Goal: Information Seeking & Learning: Learn about a topic

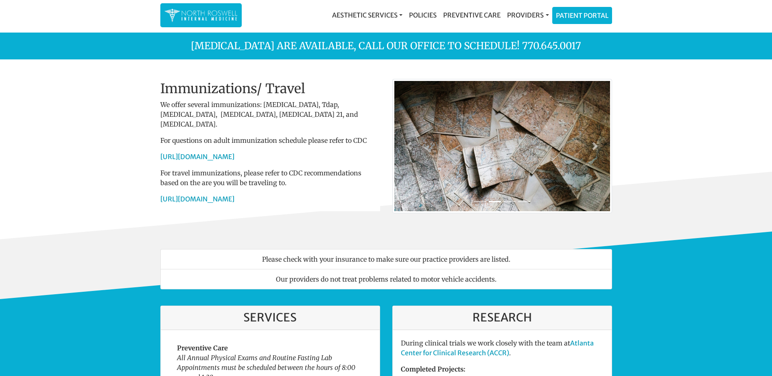
scroll to position [122, 0]
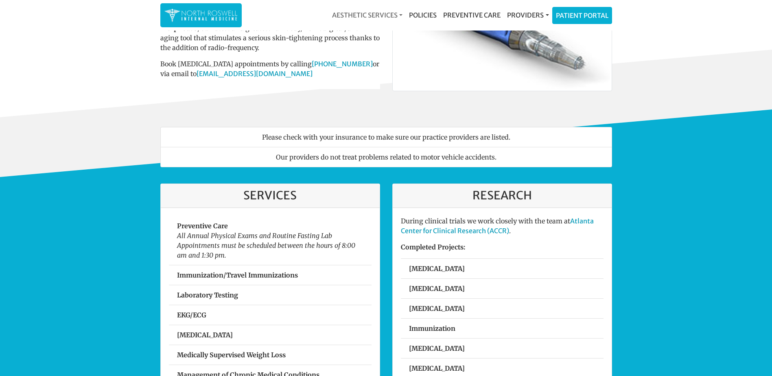
click at [400, 15] on link "Aesthetic Services" at bounding box center [367, 15] width 77 height 16
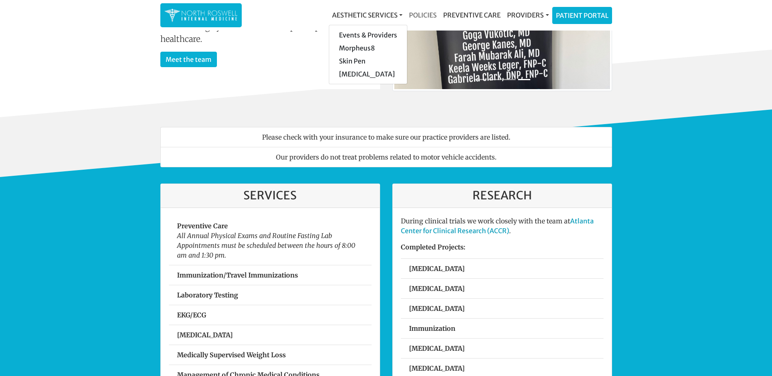
click at [425, 13] on link "Policies" at bounding box center [423, 15] width 34 height 16
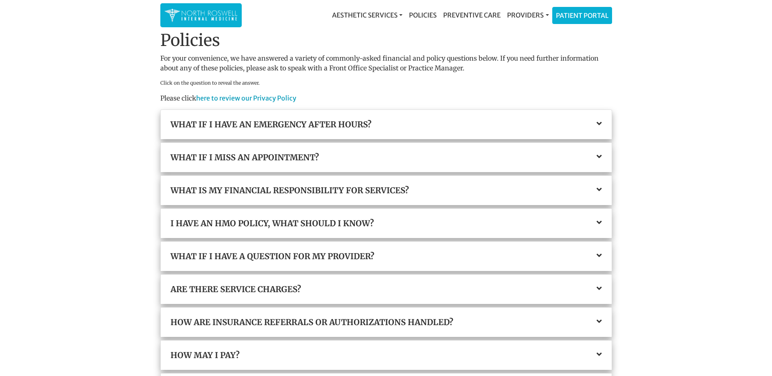
scroll to position [41, 0]
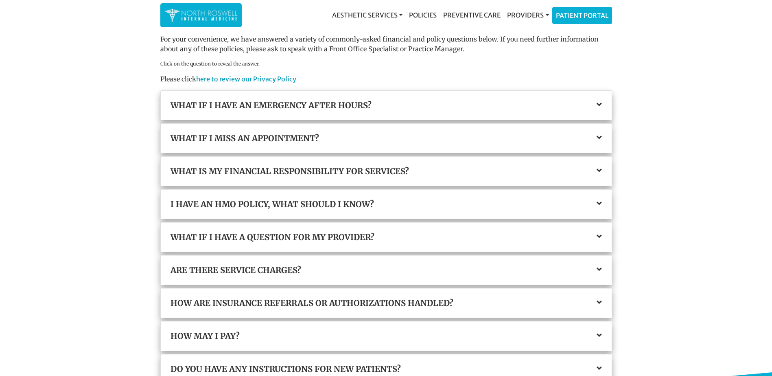
click at [602, 145] on div "What if I miss an appointment?" at bounding box center [386, 138] width 451 height 29
click at [599, 140] on icon at bounding box center [599, 138] width 5 height 8
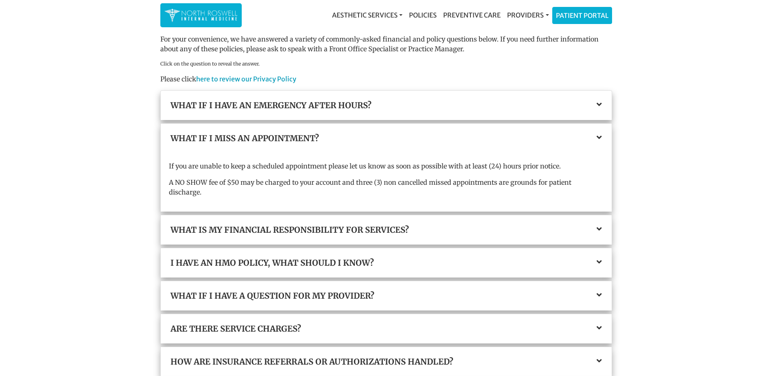
click at [598, 138] on icon at bounding box center [599, 138] width 5 height 8
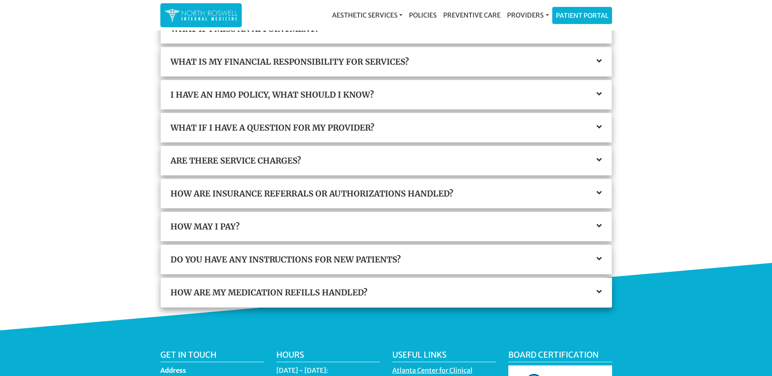
scroll to position [163, 0]
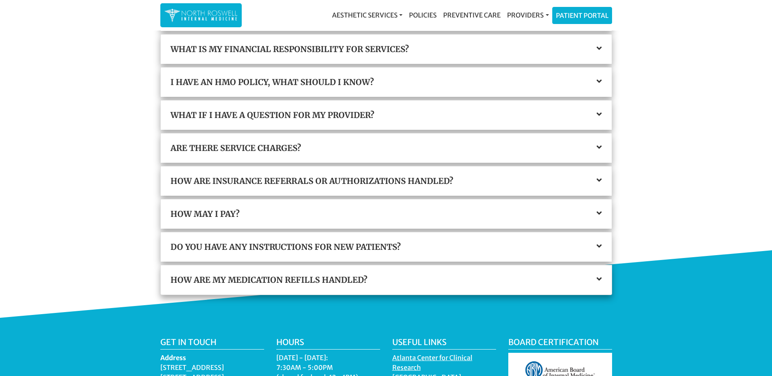
click at [596, 212] on h3 "How may I pay?" at bounding box center [386, 214] width 431 height 10
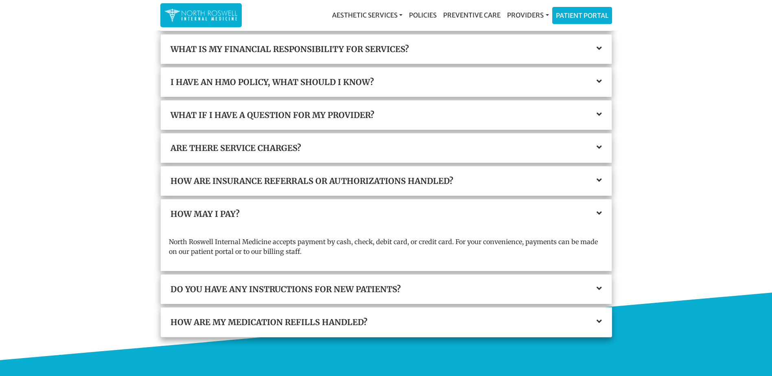
click at [597, 212] on icon at bounding box center [599, 213] width 5 height 8
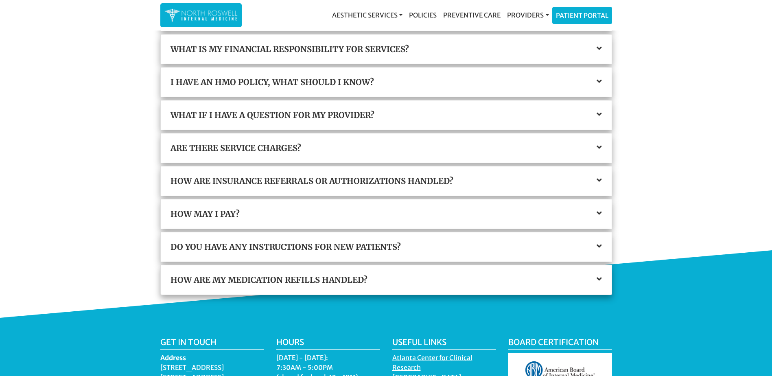
click at [600, 243] on icon at bounding box center [599, 246] width 5 height 8
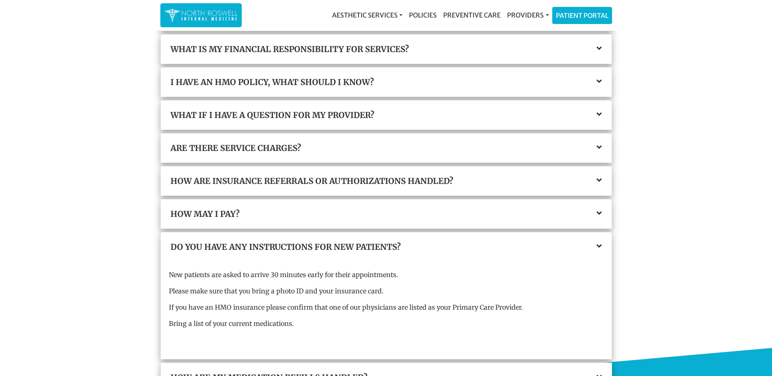
click at [600, 242] on icon at bounding box center [599, 246] width 5 height 8
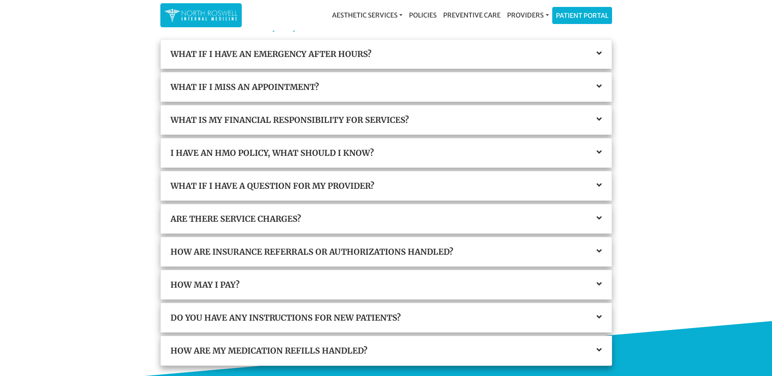
scroll to position [0, 0]
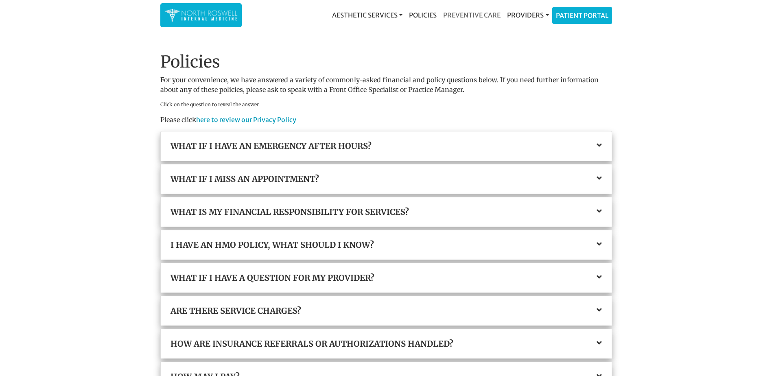
click at [474, 18] on link "Preventive Care" at bounding box center [472, 15] width 64 height 16
